Goal: Check status

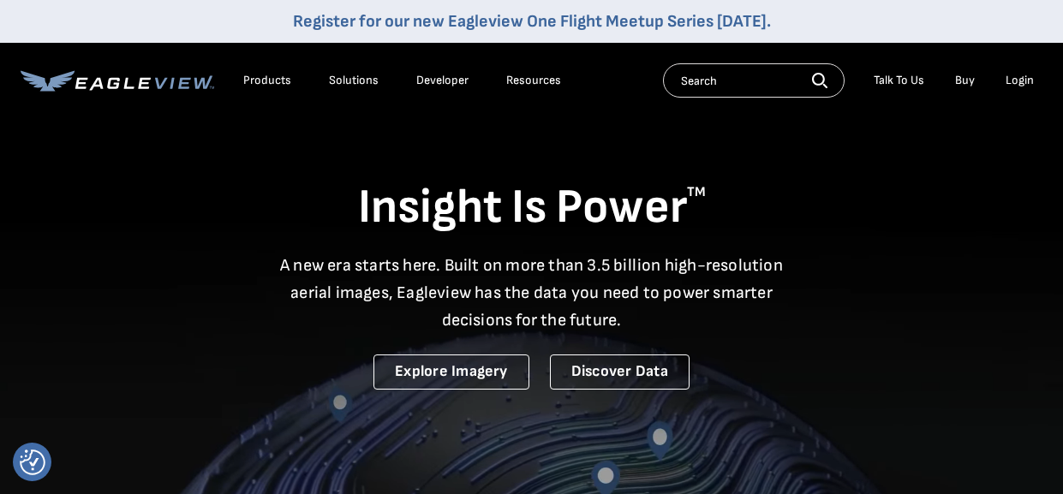
click at [1021, 75] on div "Login" at bounding box center [1020, 80] width 28 height 15
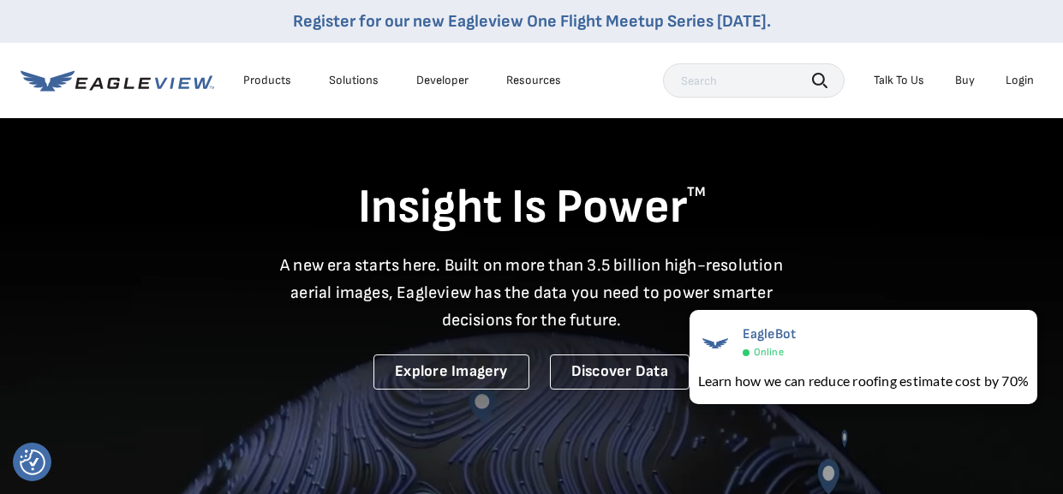
click at [1021, 79] on div "Login" at bounding box center [1020, 80] width 28 height 15
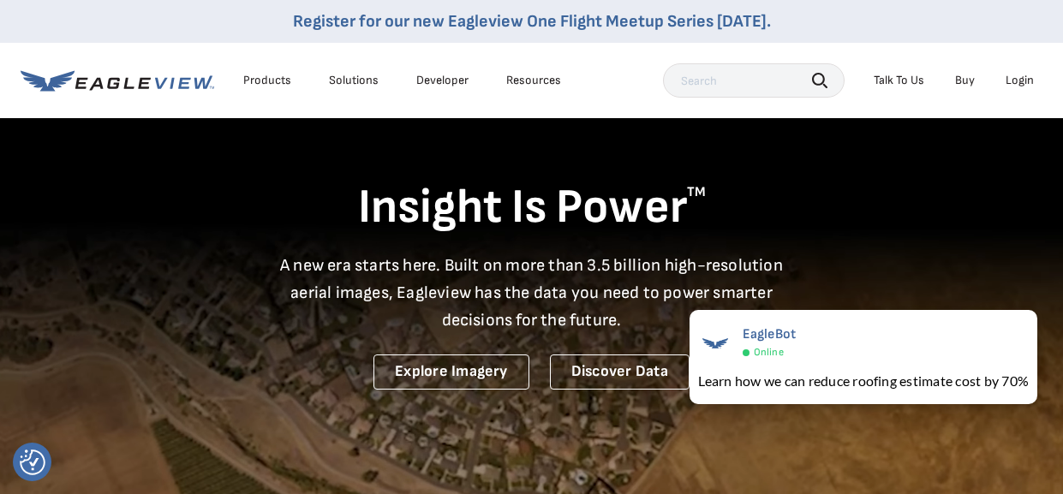
click at [1028, 77] on div "Login" at bounding box center [1020, 80] width 28 height 15
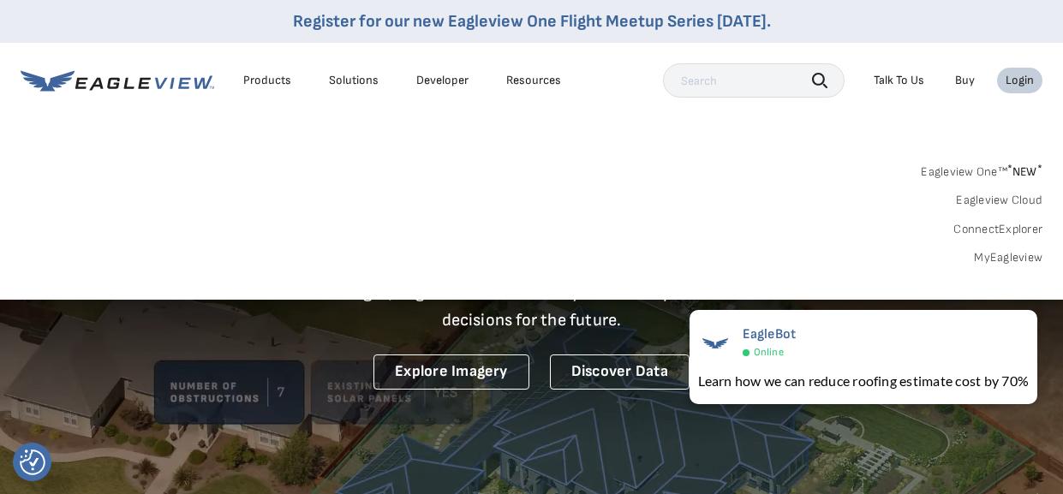
click at [1006, 254] on link "MyEagleview" at bounding box center [1008, 257] width 69 height 15
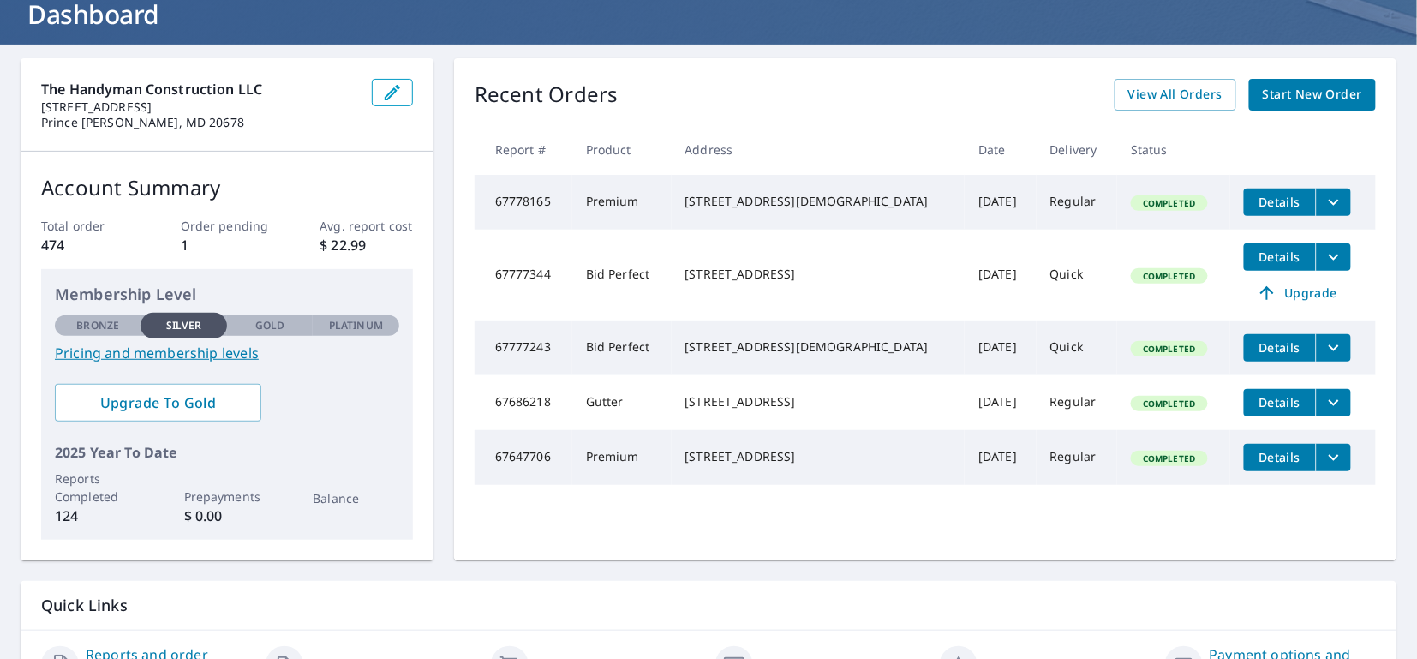
scroll to position [120, 0]
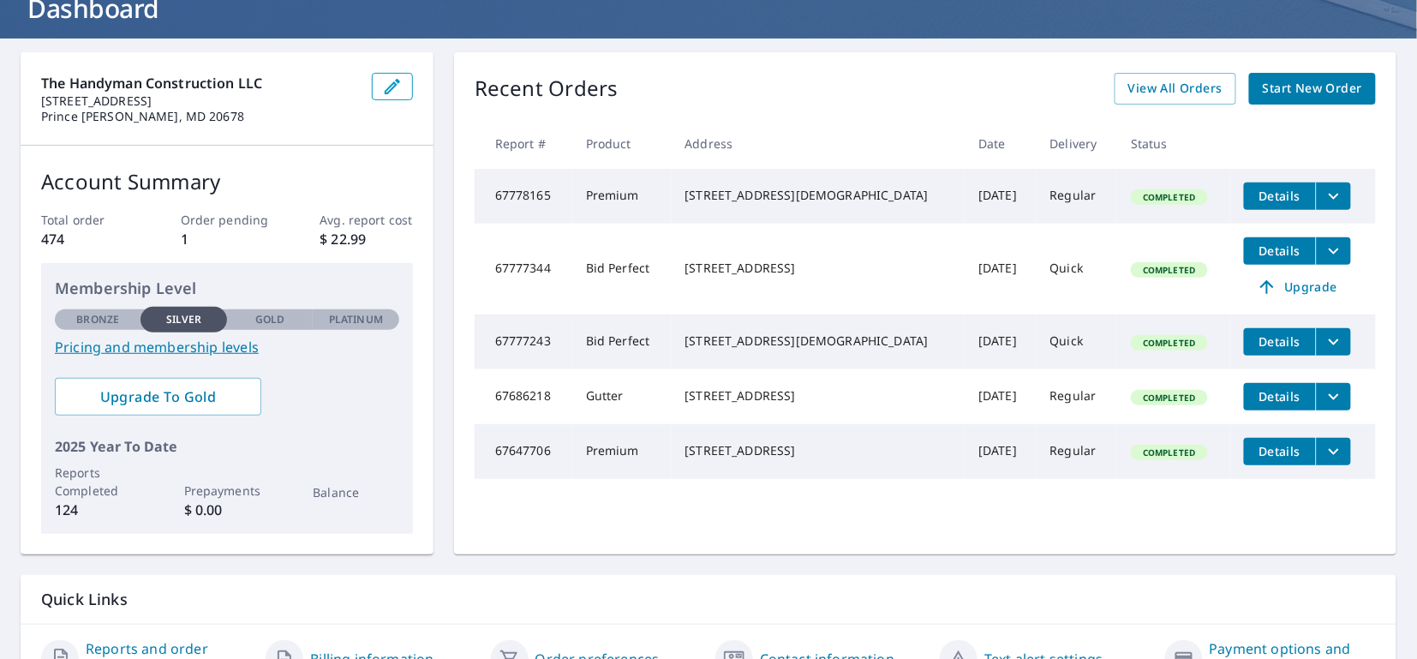
click at [1274, 198] on span "Details" at bounding box center [1280, 196] width 51 height 16
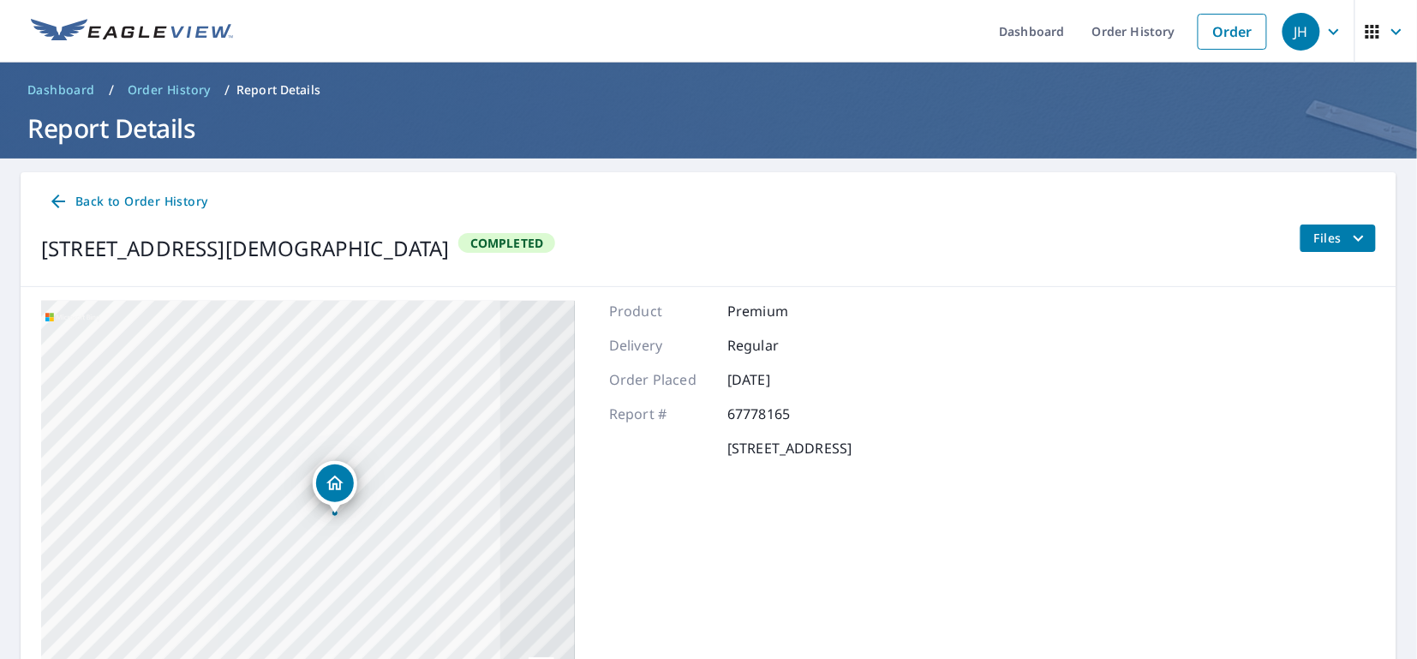
drag, startPoint x: 482, startPoint y: 450, endPoint x: 92, endPoint y: 314, distance: 413.0
click at [92, 314] on div "[STREET_ADDRESS][DEMOGRAPHIC_DATA]" at bounding box center [308, 515] width 534 height 428
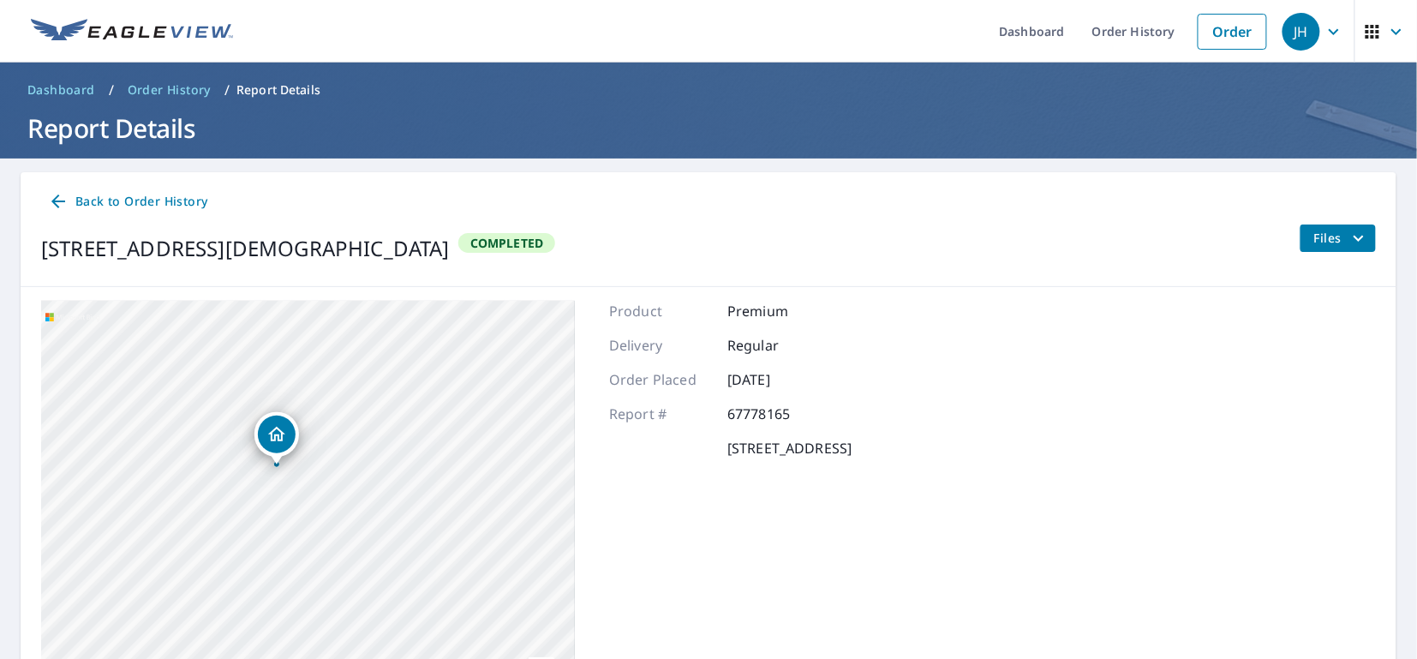
click at [808, 490] on div "Product Premium Delivery Regular Order Placed [DATE] Report # 67778165 [STREET_…" at bounding box center [730, 515] width 243 height 428
click at [1127, 38] on link "Order History" at bounding box center [1134, 31] width 111 height 63
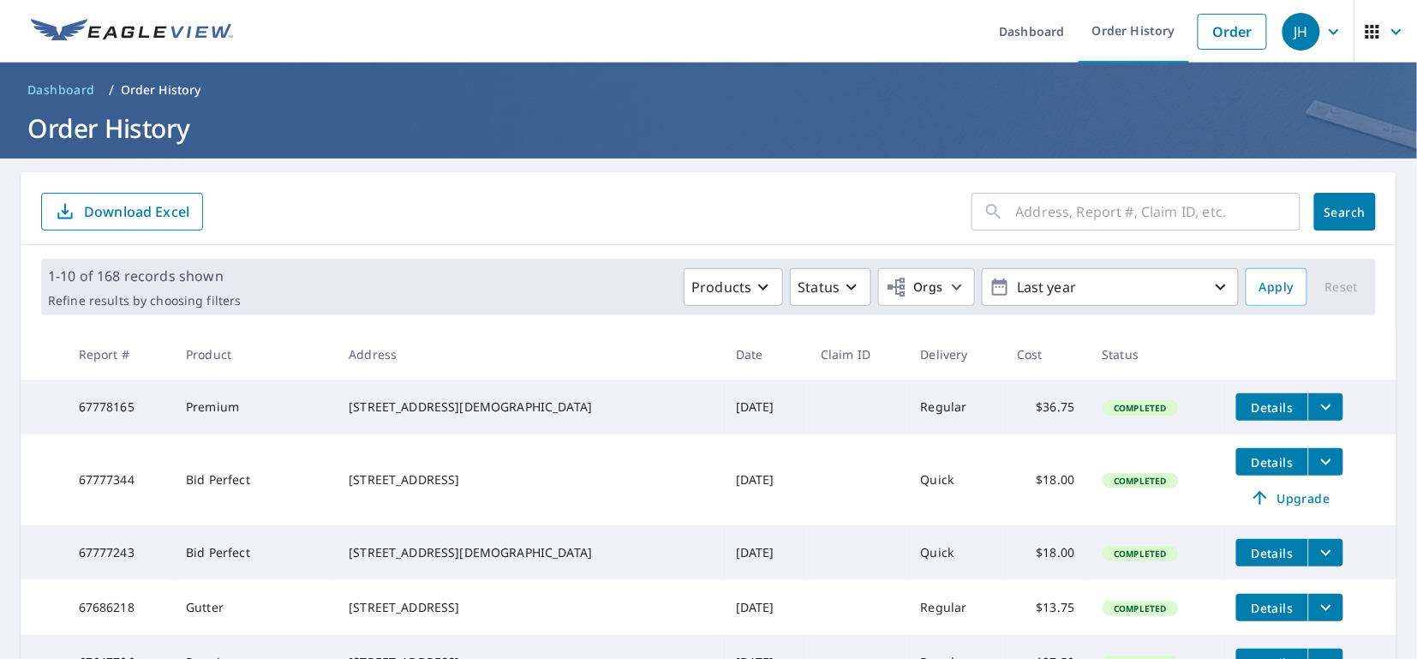
click at [208, 409] on td "Premium" at bounding box center [253, 407] width 163 height 55
drag, startPoint x: 112, startPoint y: 407, endPoint x: 281, endPoint y: 405, distance: 168.8
click at [112, 409] on td "67778165" at bounding box center [118, 407] width 107 height 55
click at [484, 416] on div "[STREET_ADDRESS][DEMOGRAPHIC_DATA]" at bounding box center [529, 406] width 360 height 17
click at [1318, 402] on icon "filesDropdownBtn-67778165" at bounding box center [1326, 407] width 21 height 21
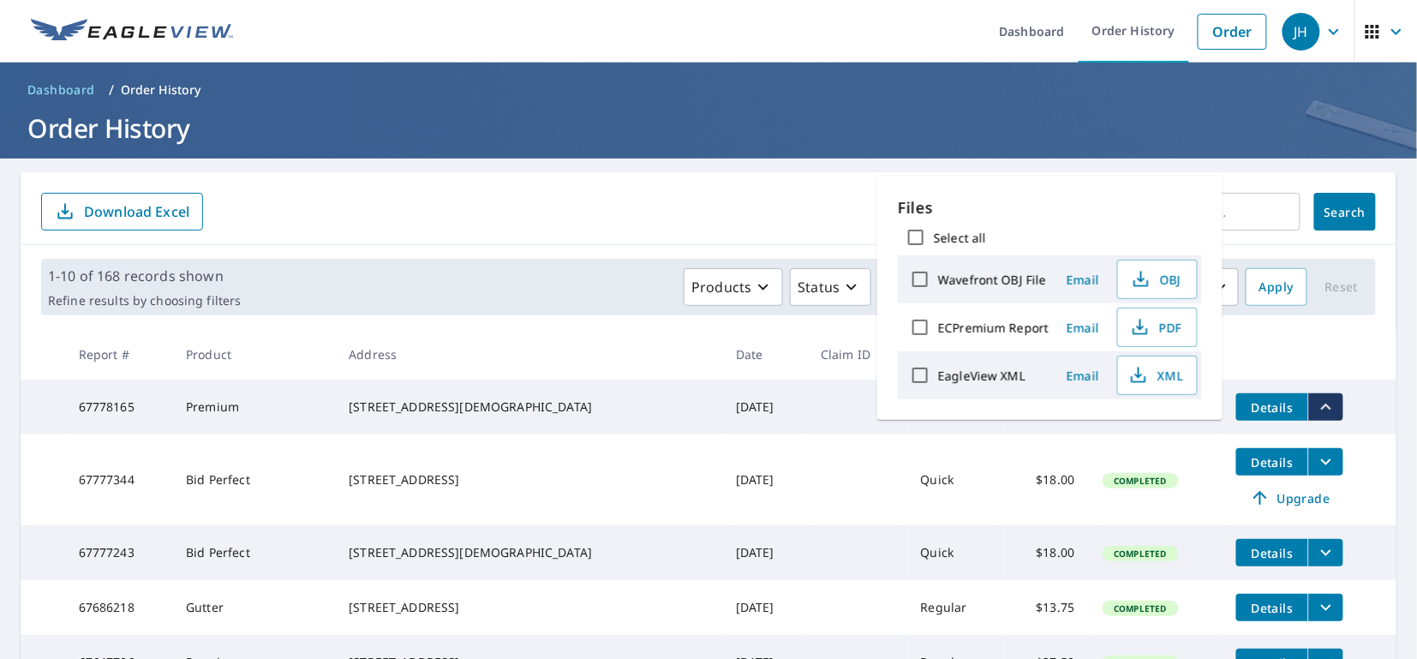
click at [753, 208] on form "​ Search Download Excel" at bounding box center [708, 212] width 1335 height 38
